Goal: Check status: Check status

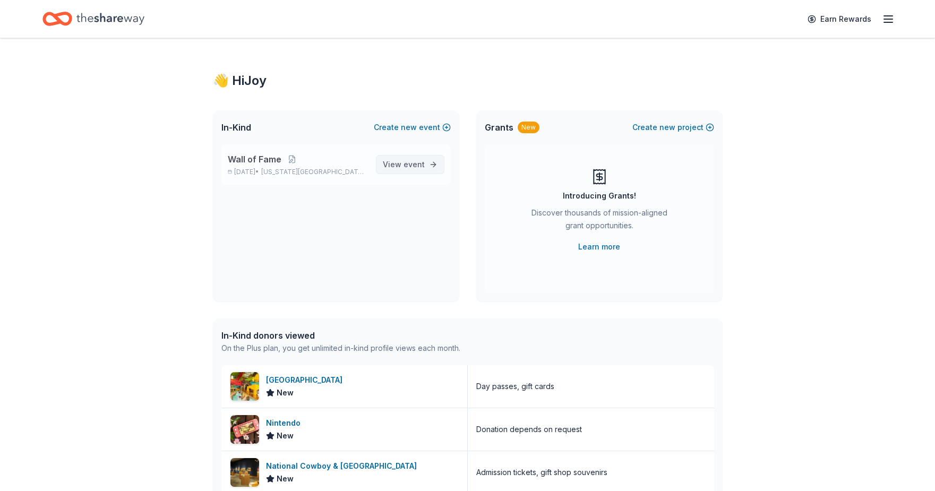
click at [399, 160] on span "View event" at bounding box center [404, 164] width 42 height 13
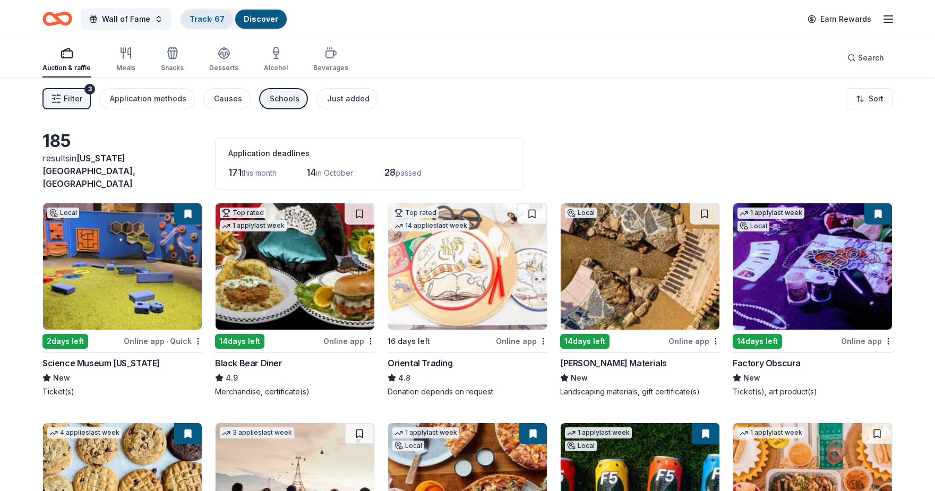
click at [191, 24] on div "Track · 67" at bounding box center [207, 19] width 52 height 19
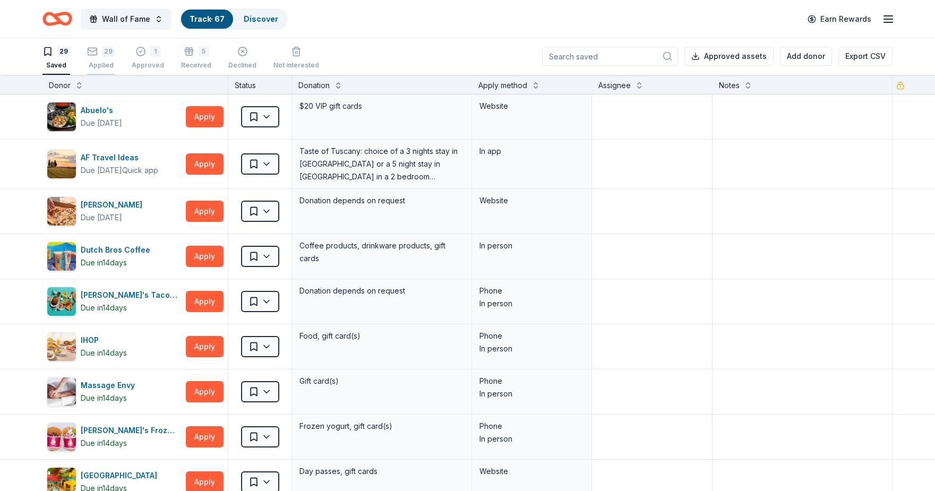
click at [107, 57] on div "29 Applied" at bounding box center [101, 57] width 28 height 23
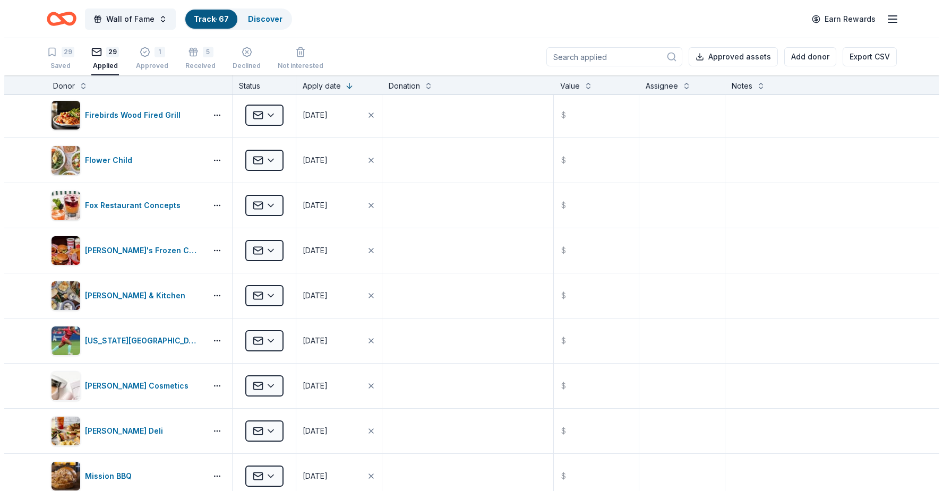
scroll to position [319, 0]
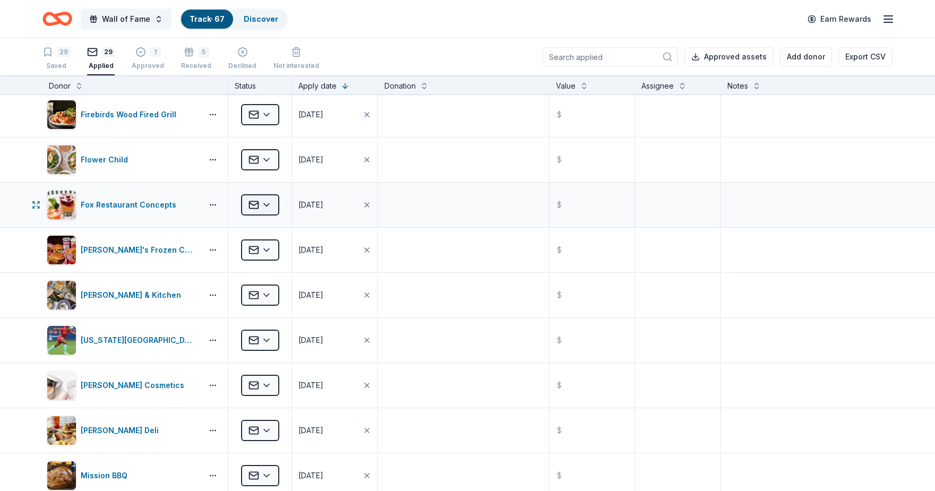
click at [269, 202] on html "Wall of Fame Track · 67 Discover Earn Rewards 29 Saved 29 Applied 1 Approved 5 …" at bounding box center [467, 245] width 935 height 491
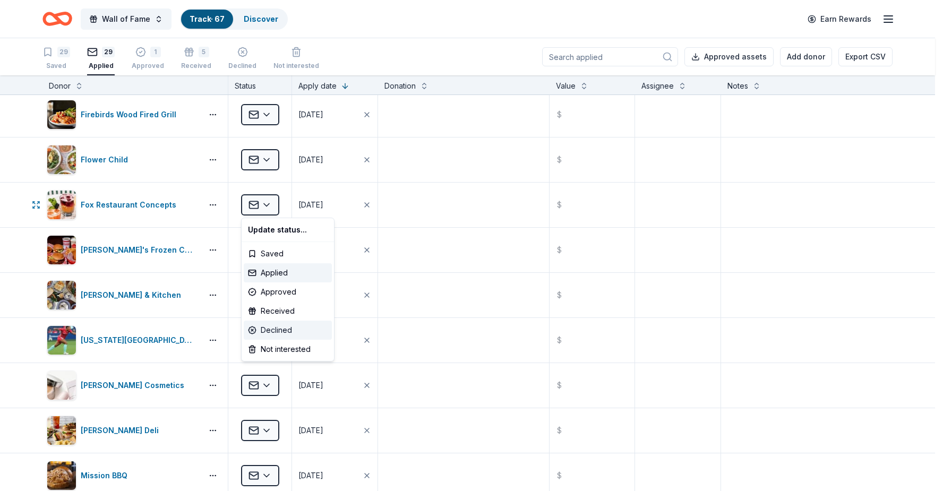
click at [285, 325] on div "Declined" at bounding box center [288, 330] width 88 height 19
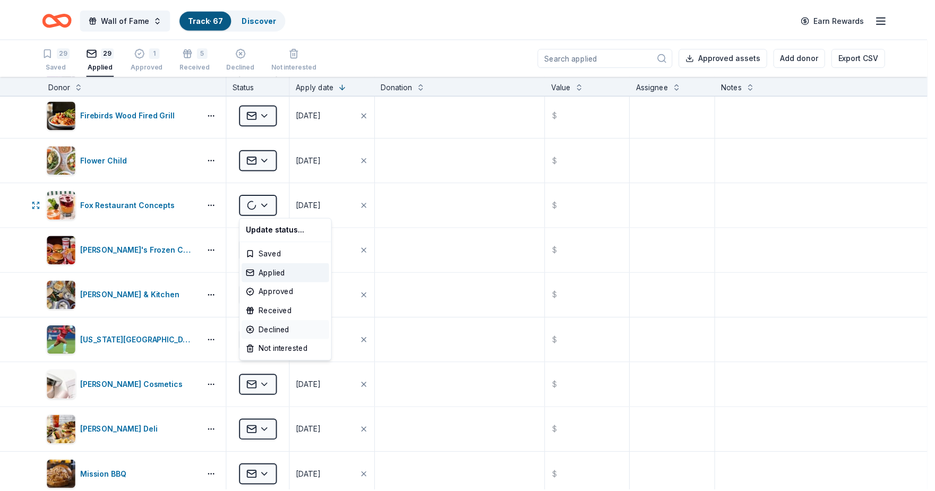
scroll to position [48, 0]
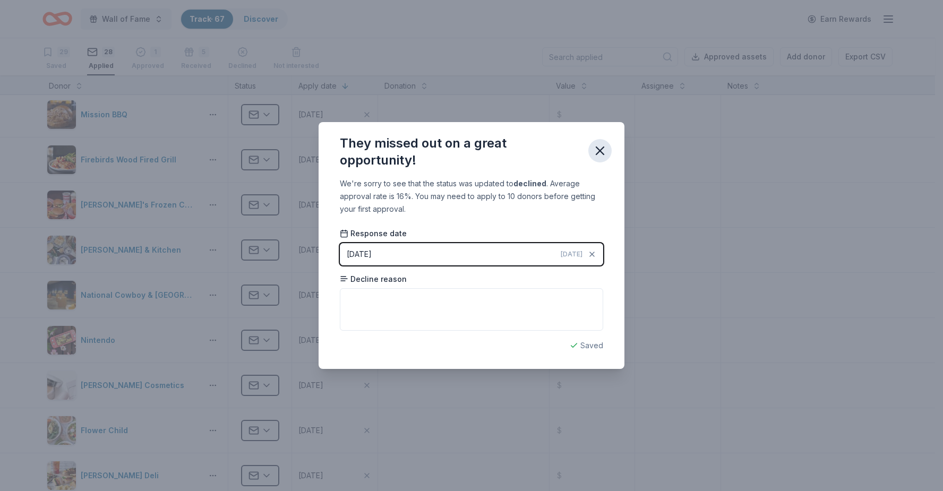
click at [600, 157] on icon "button" at bounding box center [600, 150] width 15 height 15
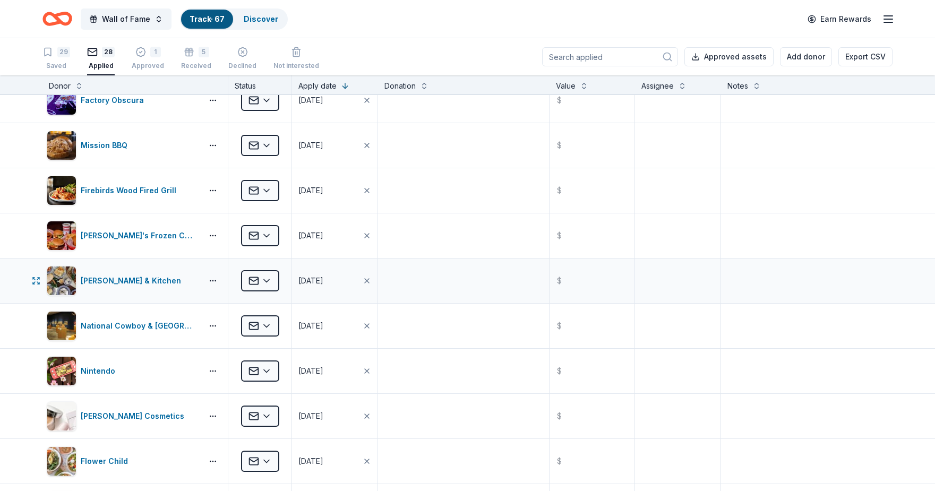
scroll to position [0, 0]
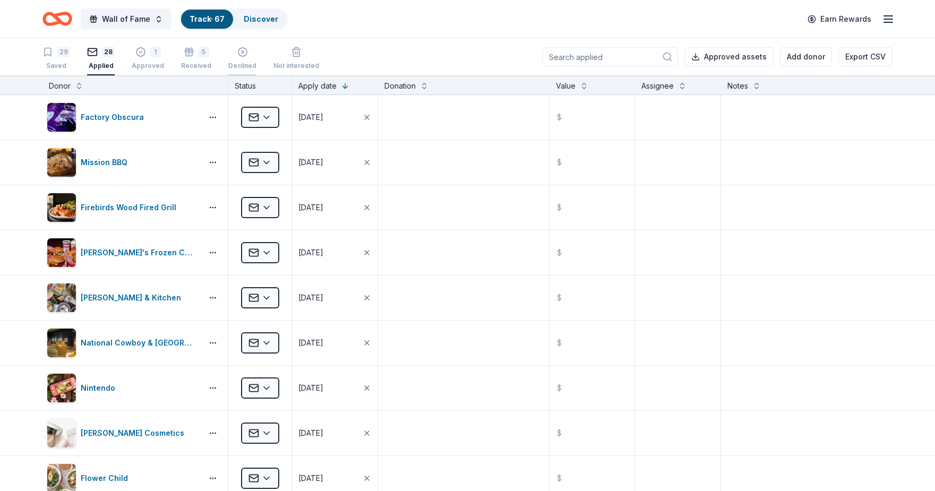
click at [240, 59] on div "Declined" at bounding box center [242, 63] width 28 height 8
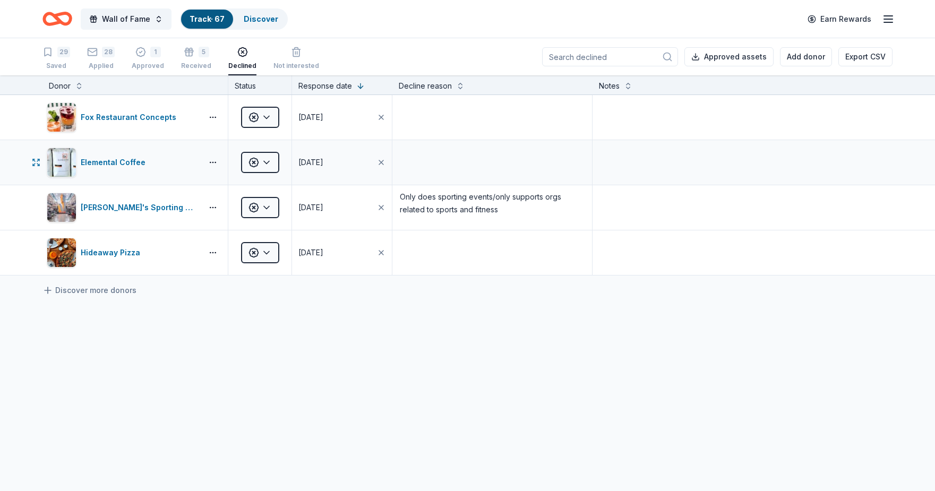
scroll to position [1, 0]
click at [99, 59] on div "28 Applied" at bounding box center [101, 57] width 28 height 23
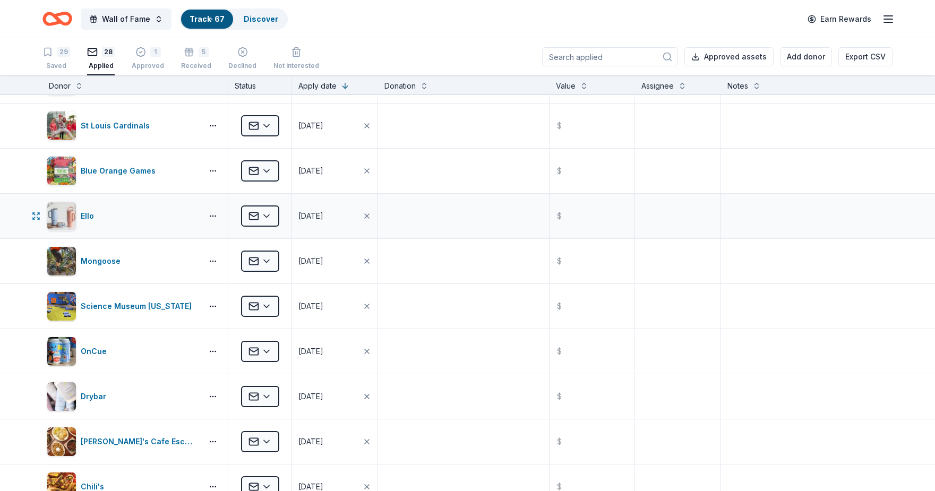
scroll to position [695, 0]
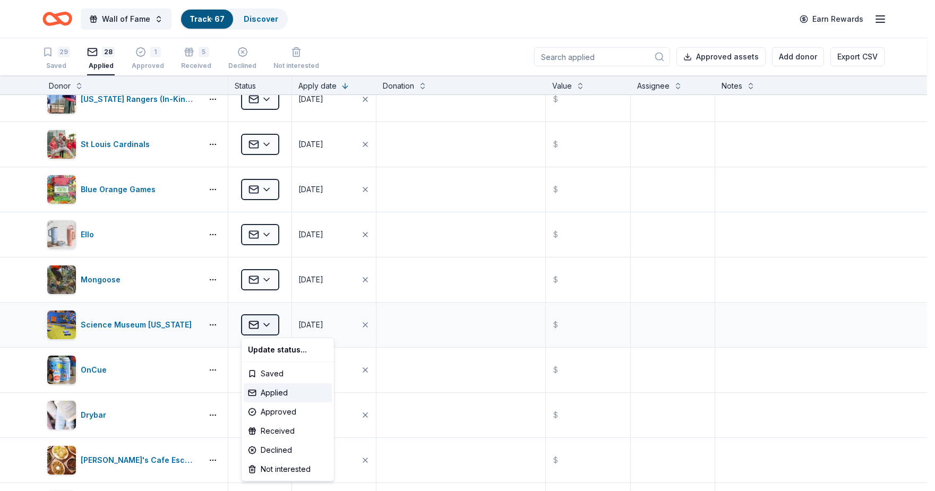
click at [270, 321] on html "Wall of Fame Track · 67 Discover Earn Rewards 29 Saved 28 Applied 1 Approved 5 …" at bounding box center [467, 245] width 935 height 491
click at [289, 448] on div "Declined" at bounding box center [288, 450] width 88 height 19
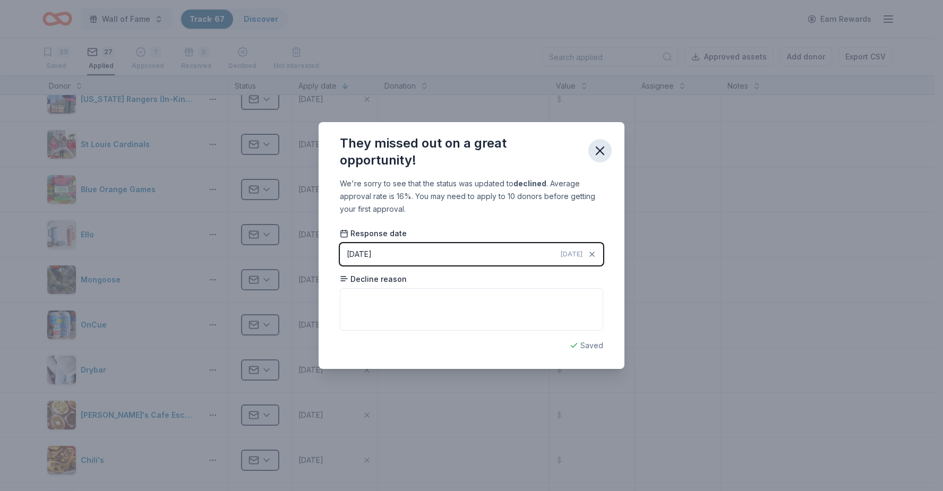
click at [592, 156] on button "button" at bounding box center [600, 150] width 23 height 23
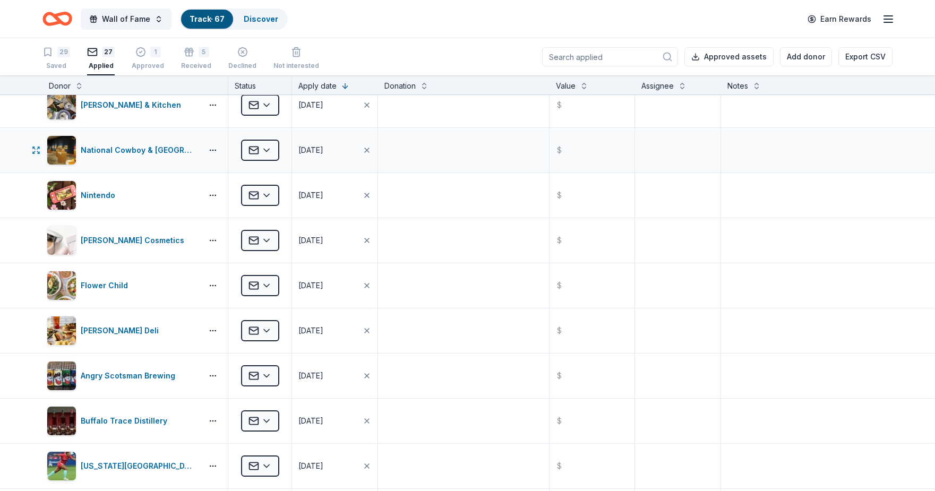
scroll to position [212, 0]
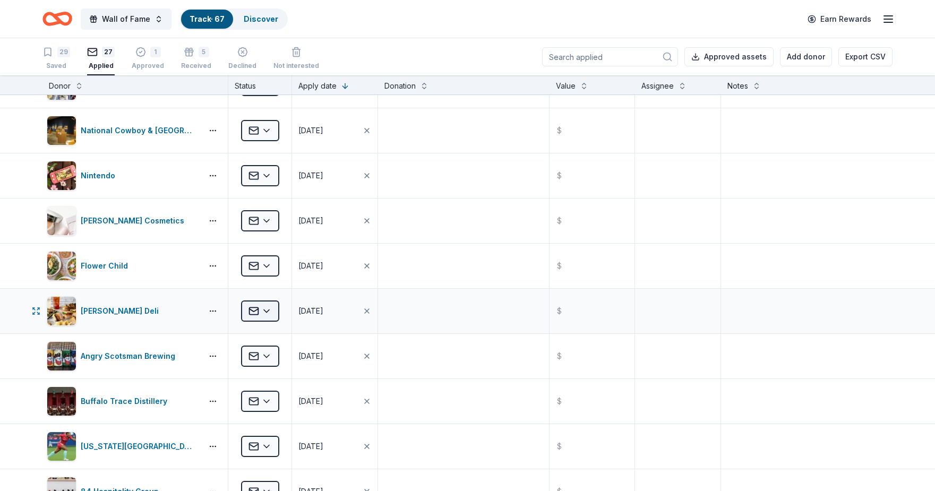
click at [257, 319] on html "Wall of Fame Track · 67 Discover Earn Rewards 29 Saved 27 Applied 1 Approved 5 …" at bounding box center [467, 245] width 935 height 491
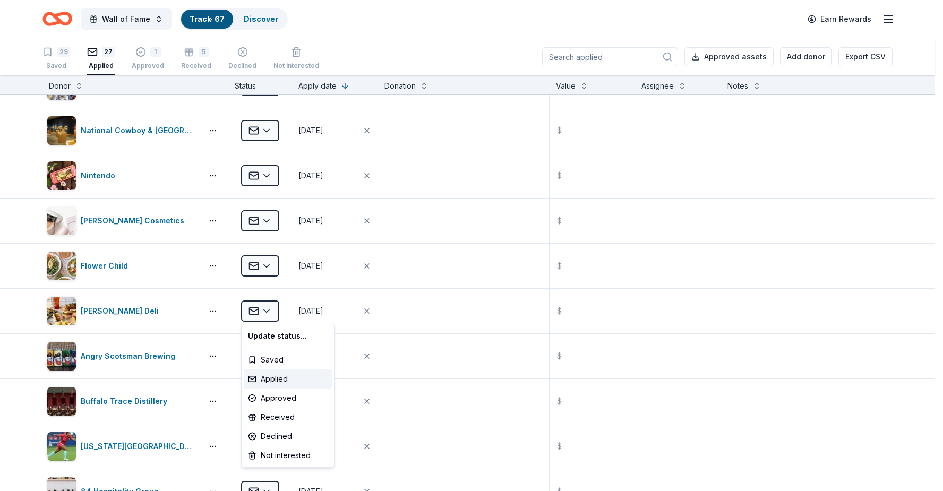
click at [257, 319] on html "Wall of Fame Track · 67 Discover Earn Rewards 29 Saved 27 Applied 1 Approved 5 …" at bounding box center [471, 245] width 943 height 491
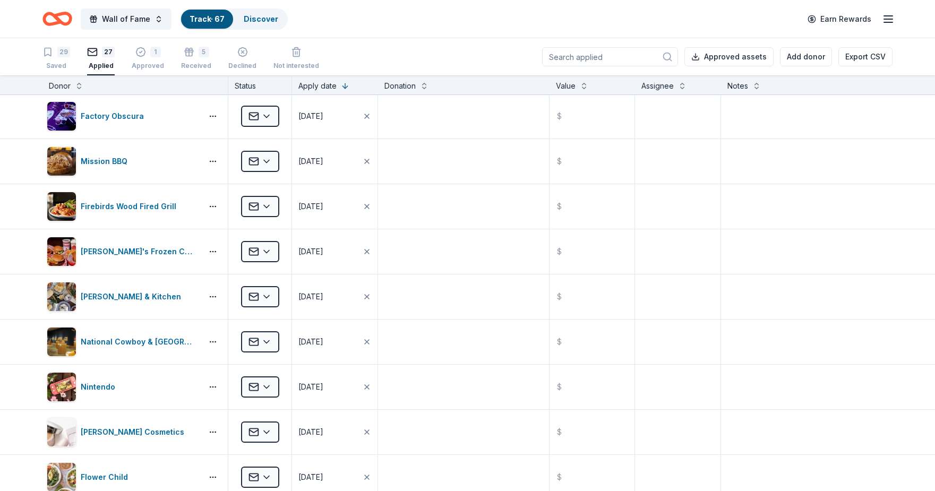
scroll to position [0, 0]
